Goal: Task Accomplishment & Management: Complete application form

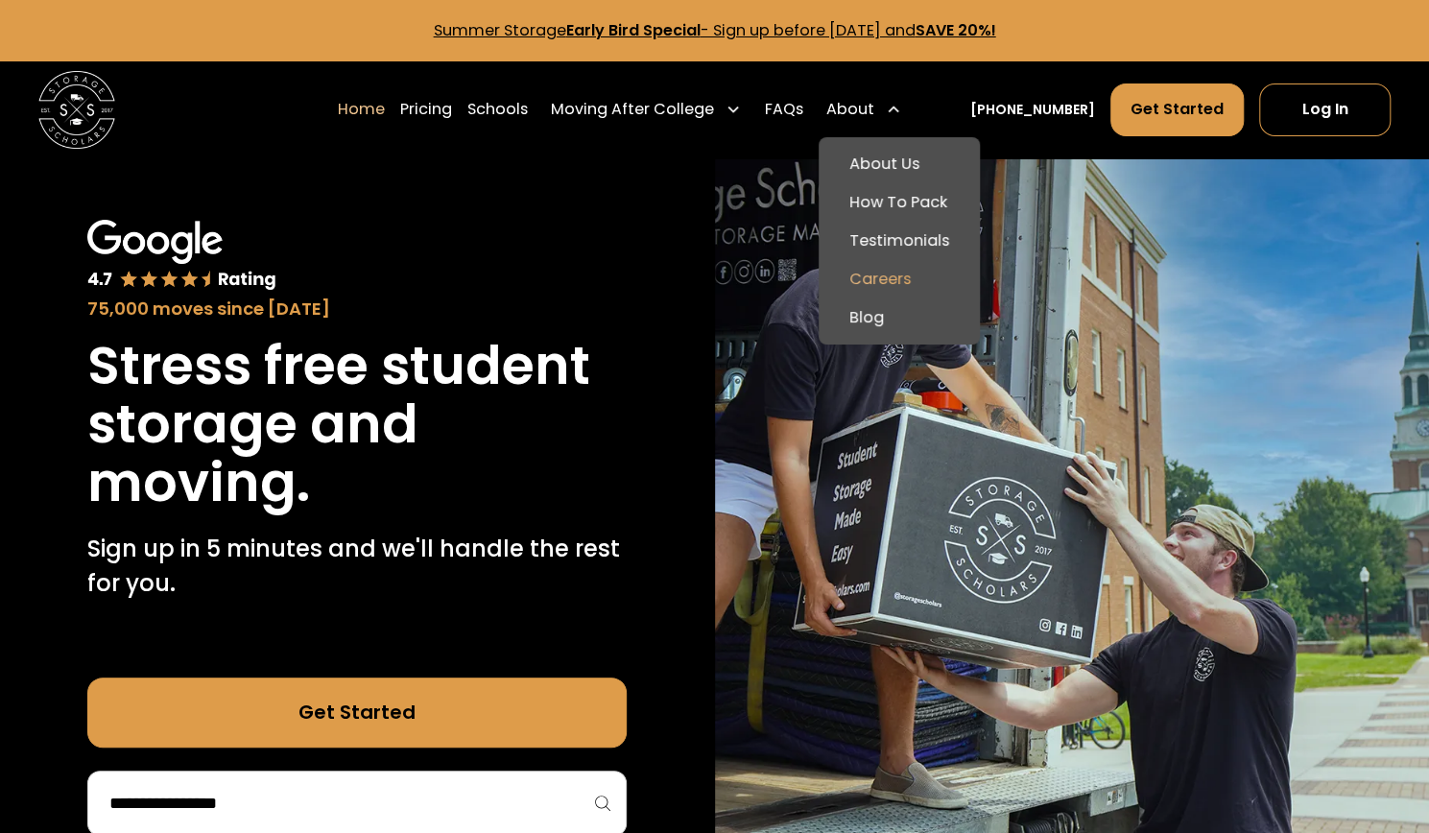
click at [912, 279] on link "Careers" at bounding box center [899, 279] width 146 height 38
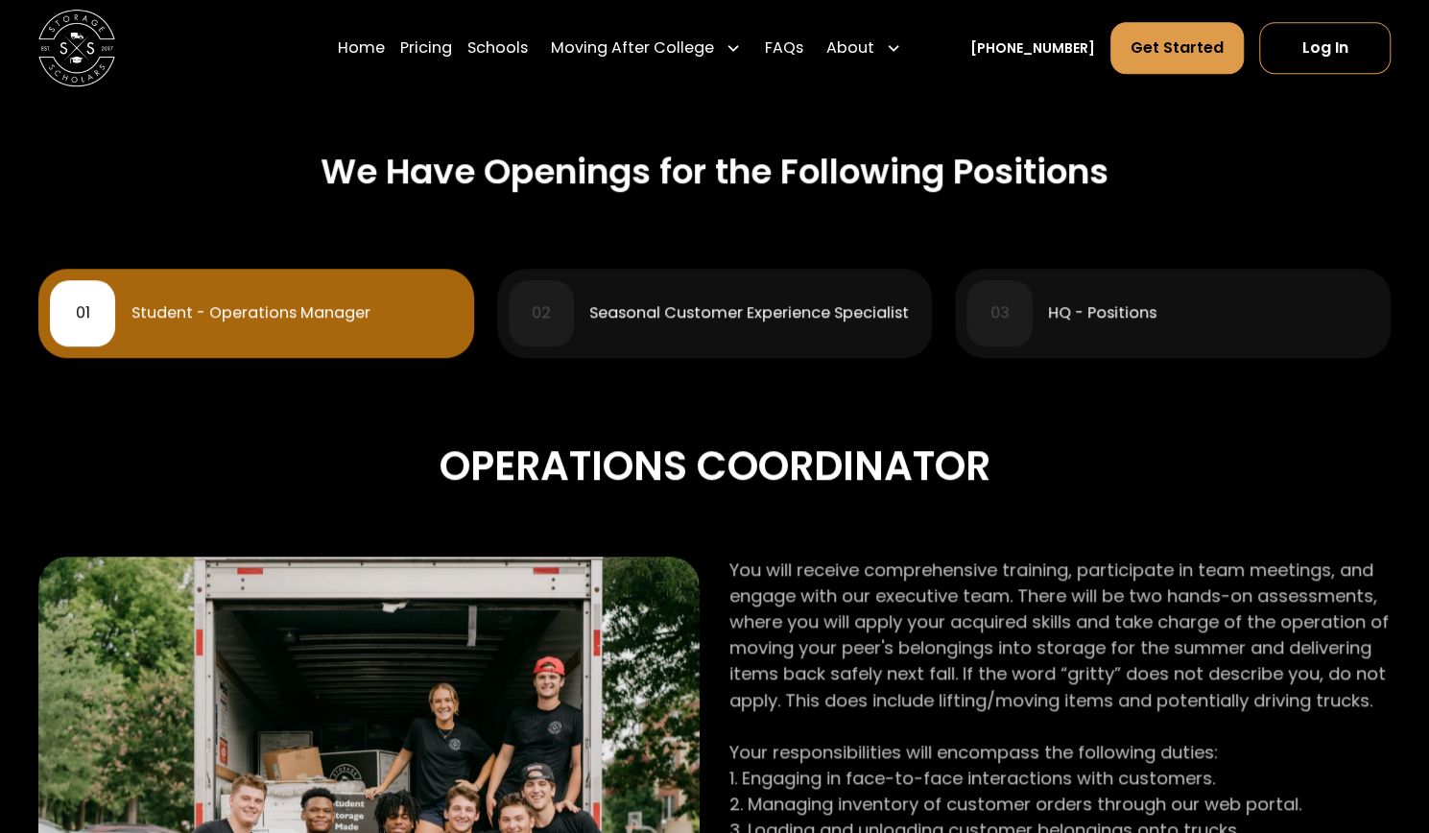
scroll to position [773, 0]
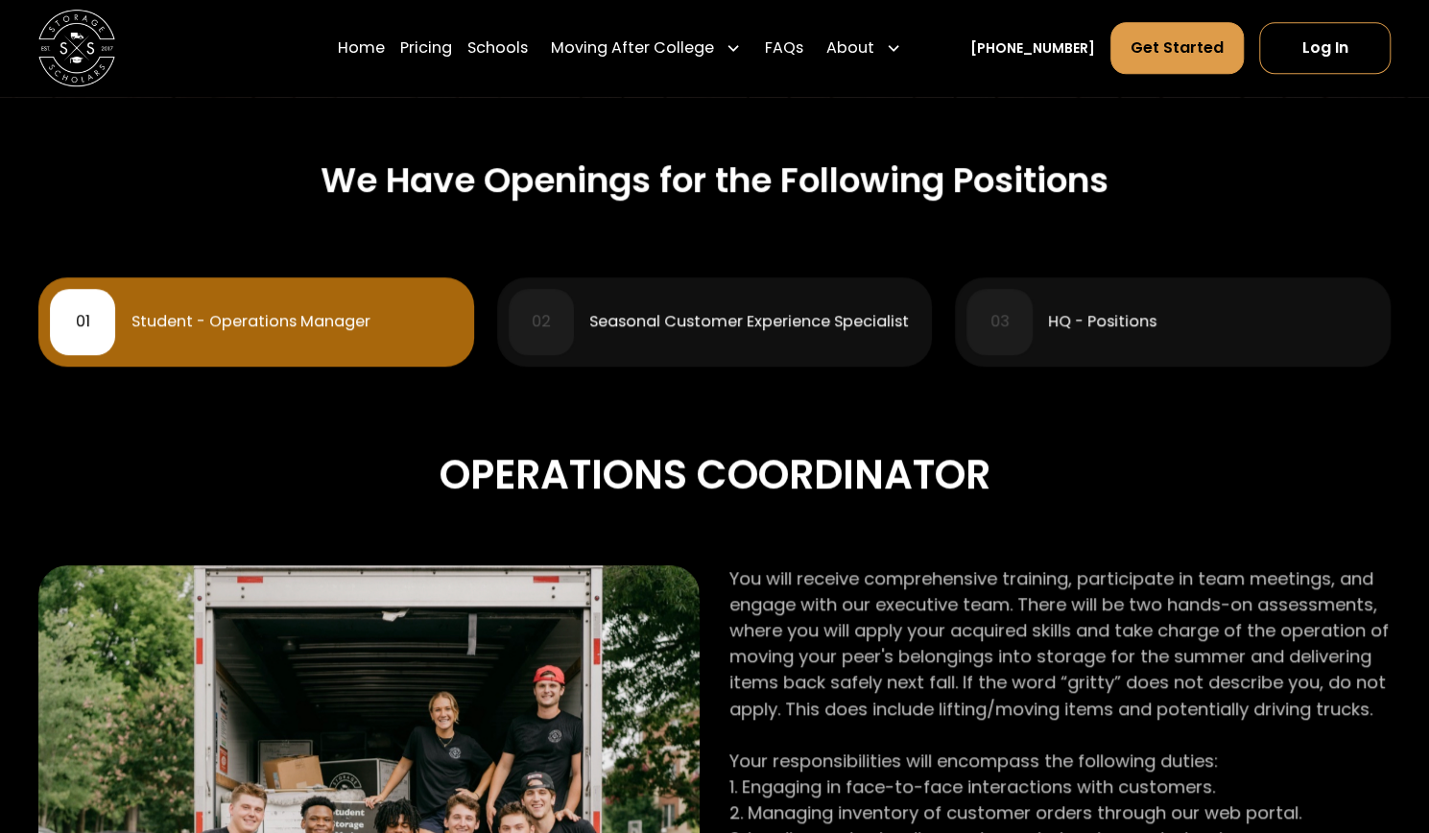
click at [741, 315] on div "Seasonal Customer Experience Specialist" at bounding box center [749, 321] width 320 height 15
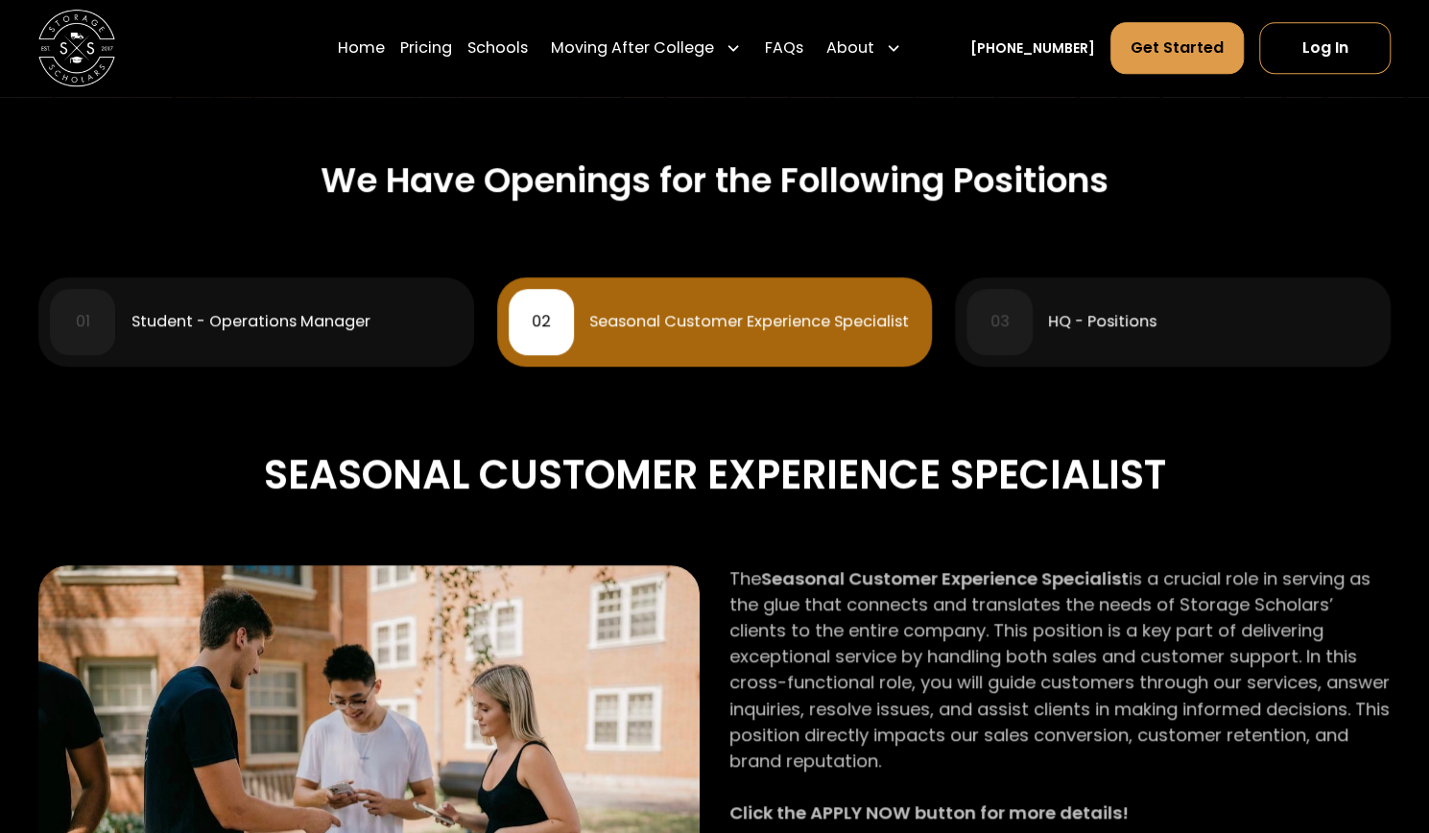
click at [1042, 344] on div "03 HQ - Positions" at bounding box center [1172, 321] width 412 height 65
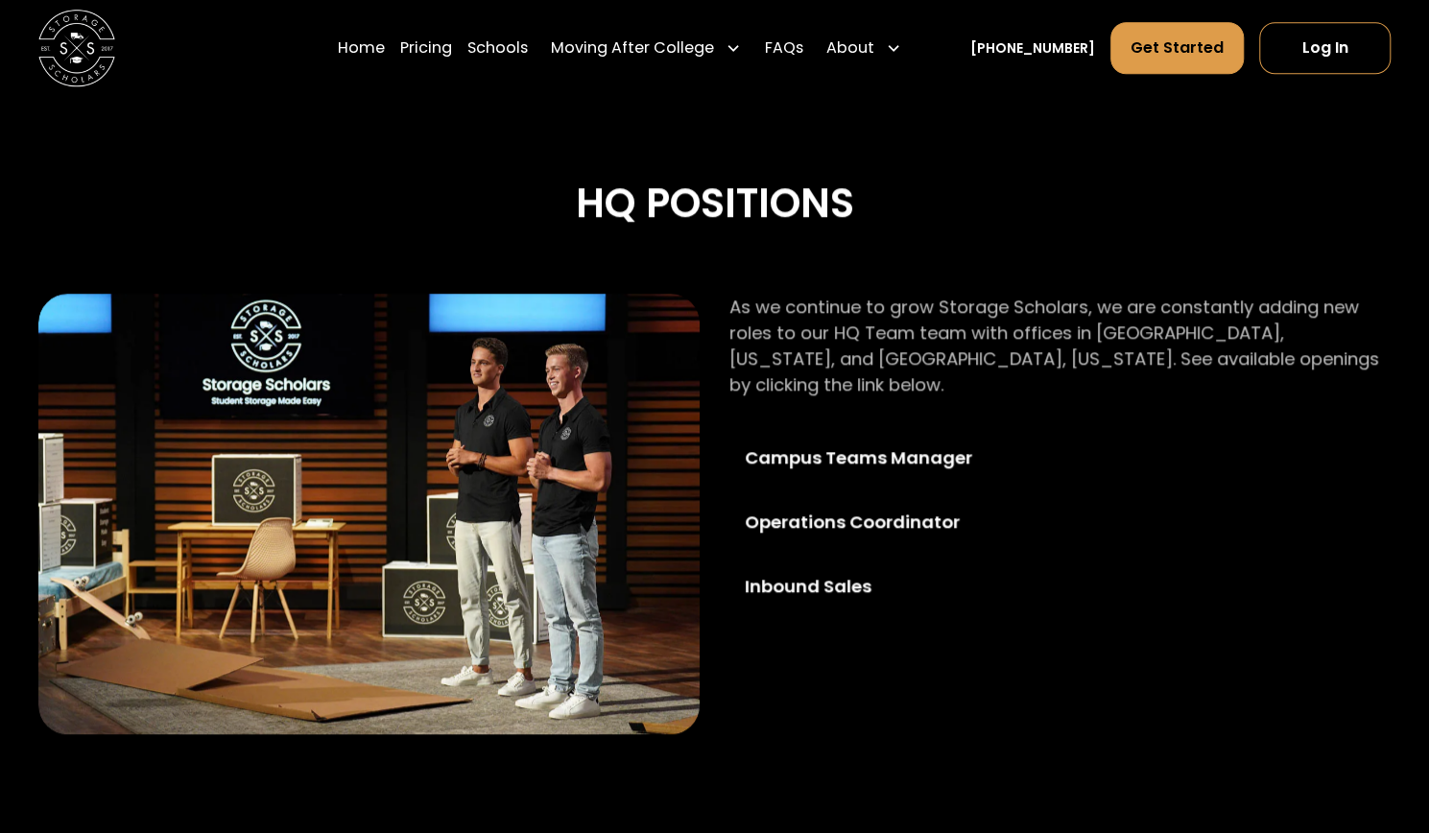
scroll to position [810, 0]
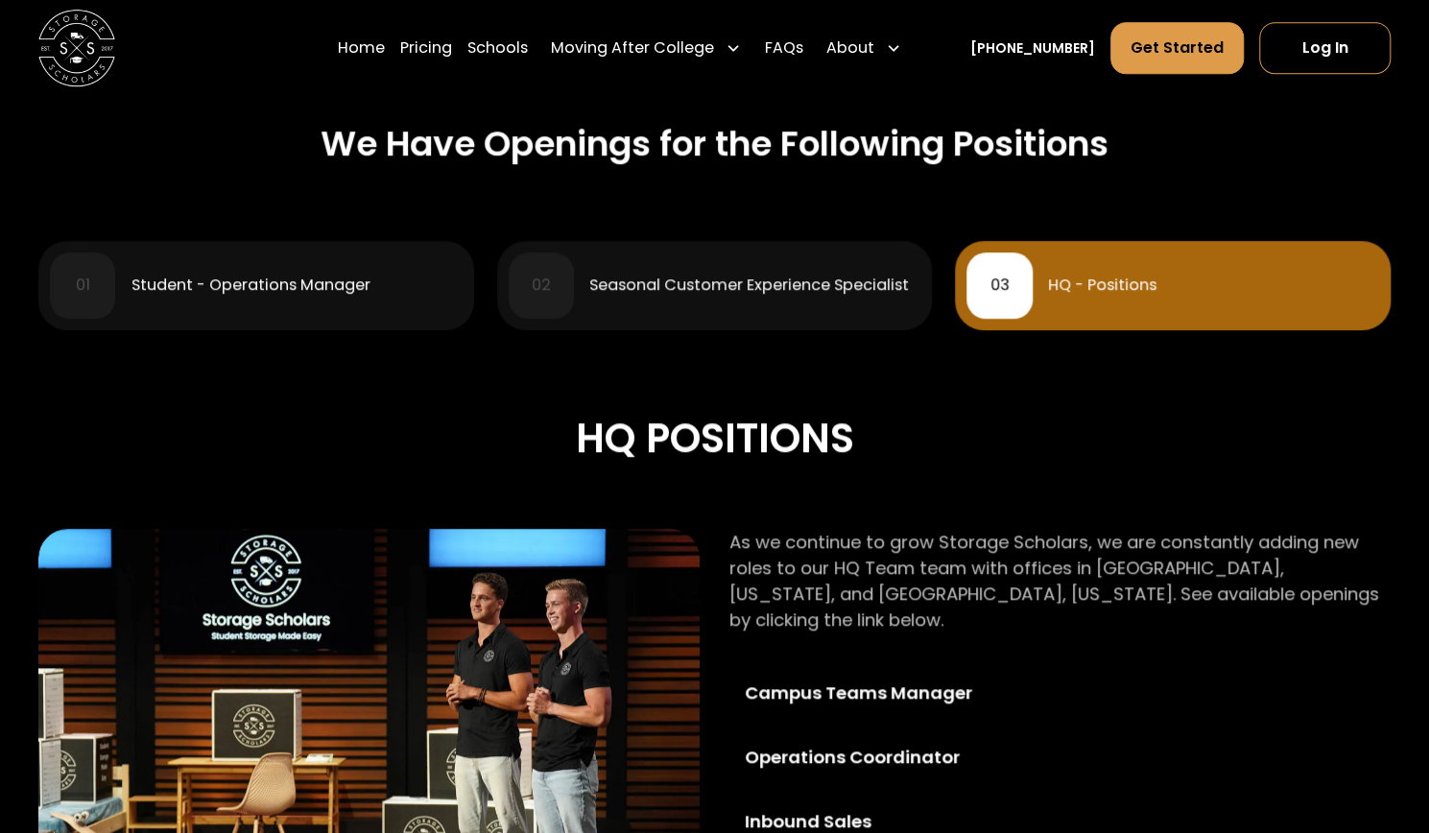
click at [801, 254] on div "02 Seasonal Customer Experience Specialist" at bounding box center [715, 284] width 412 height 65
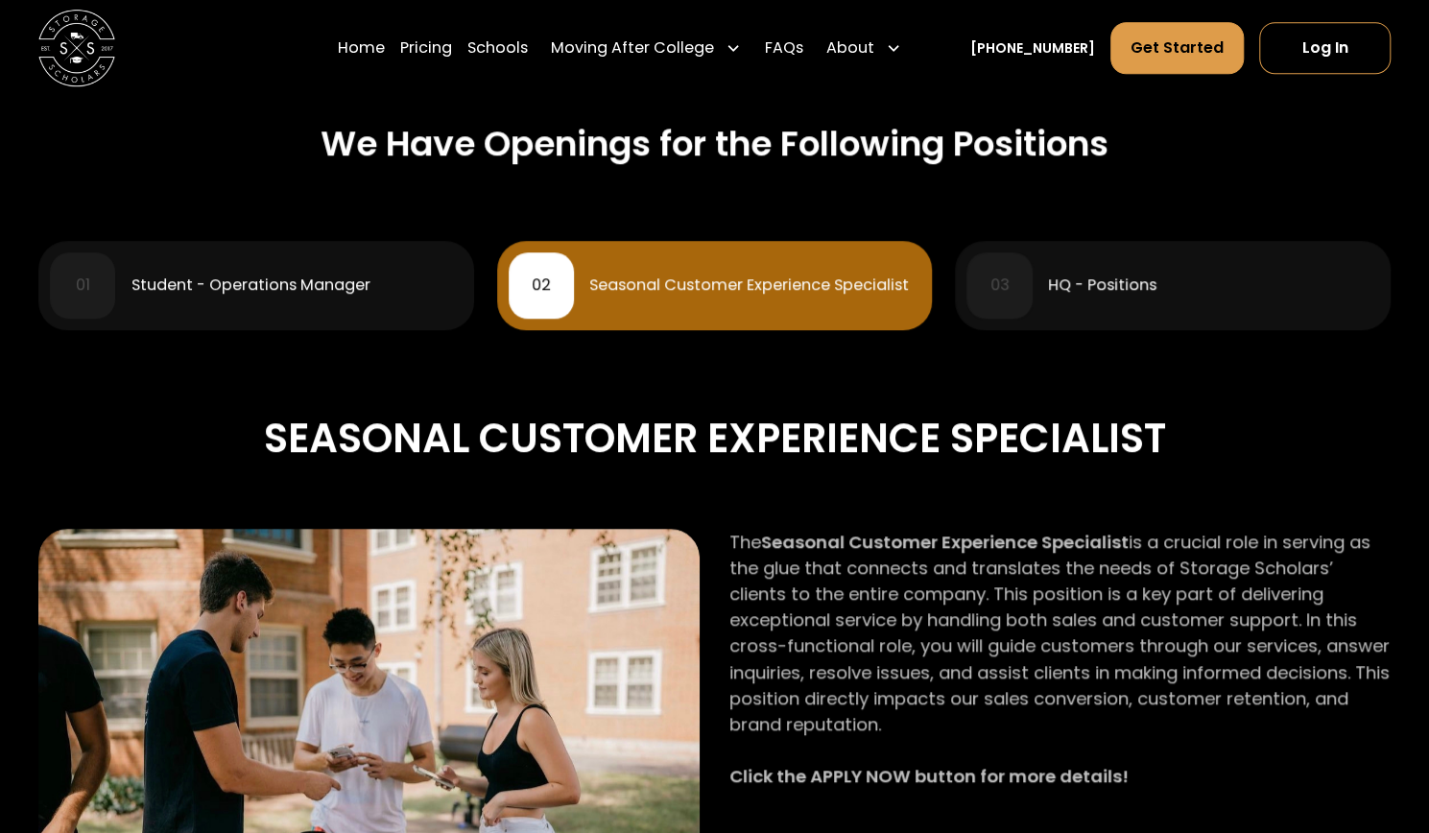
click at [341, 252] on link "01 Student - Operations Manager" at bounding box center [256, 285] width 436 height 88
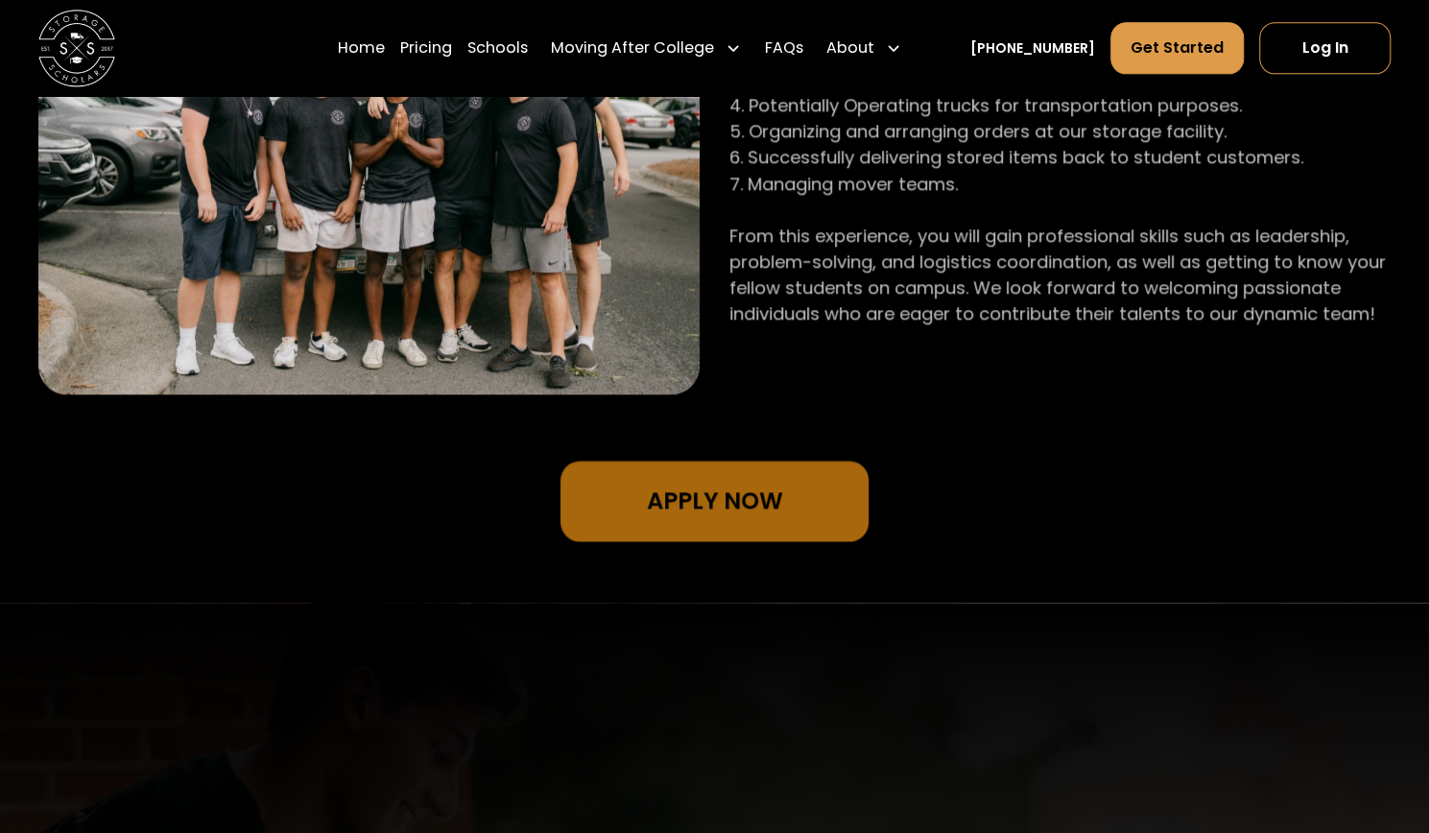
scroll to position [1646, 0]
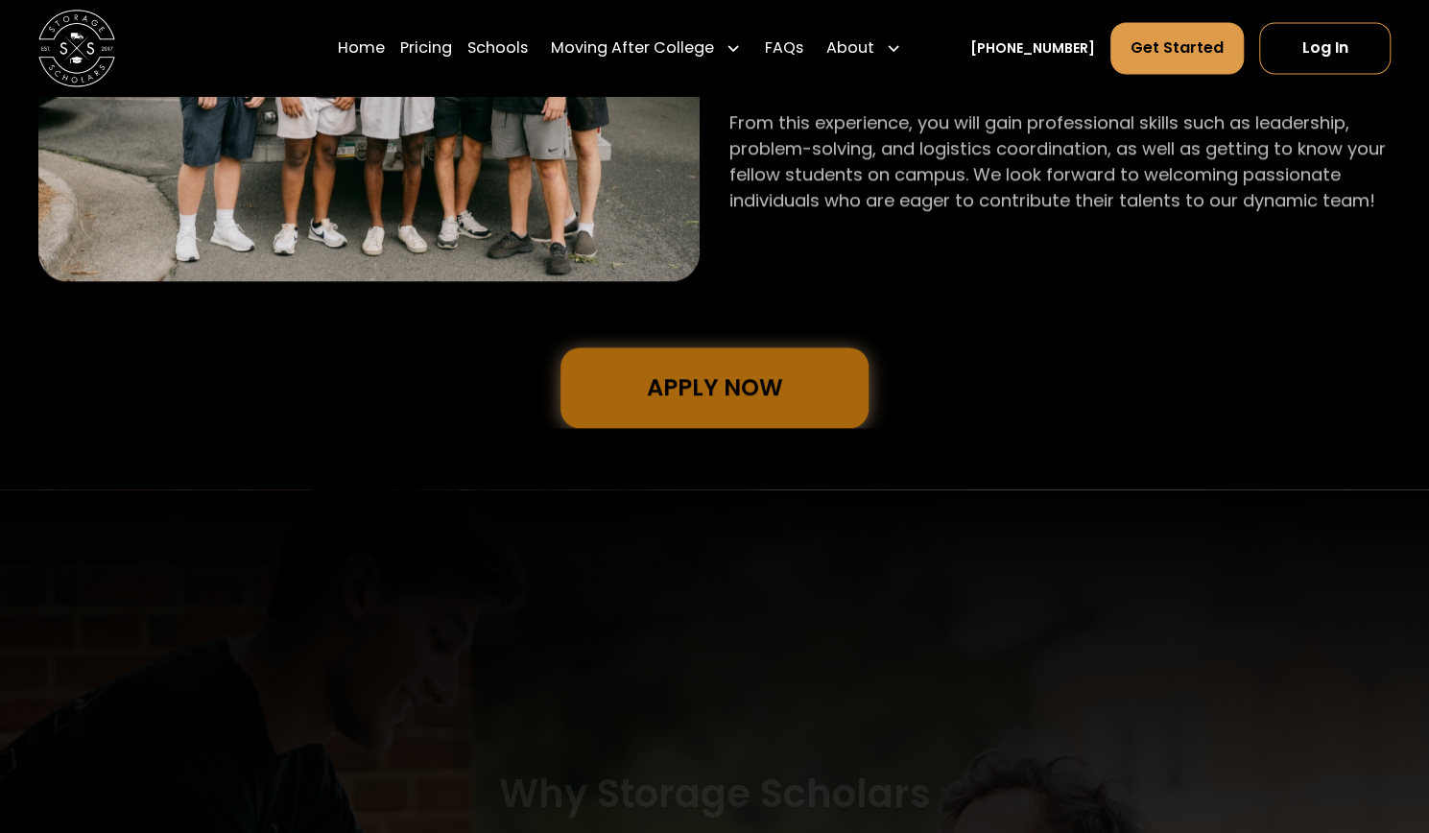
click at [720, 385] on link "Apply Now" at bounding box center [714, 387] width 308 height 81
